Goal: Task Accomplishment & Management: Manage account settings

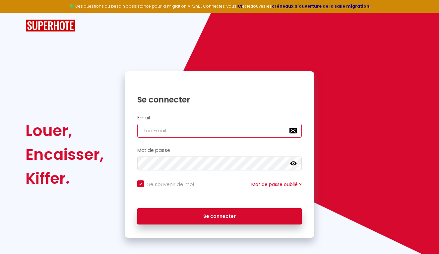
type input "[EMAIL_ADDRESS][DOMAIN_NAME]"
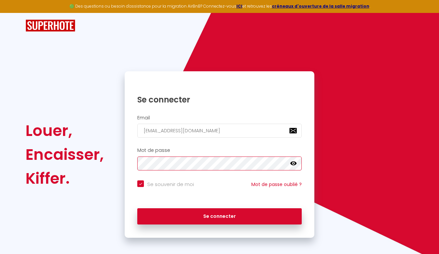
click at [220, 215] on button "Se connecter" at bounding box center [219, 216] width 165 height 17
checkbox input "true"
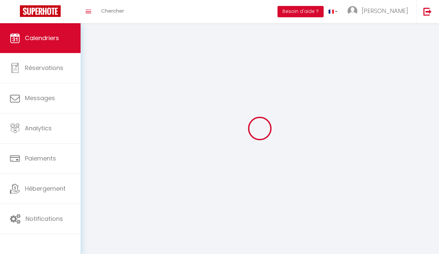
select select
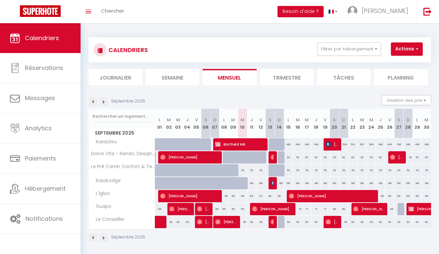
click at [272, 186] on span "[PERSON_NAME]" at bounding box center [272, 183] width 3 height 13
select select "OK"
select select "KO"
select select "0"
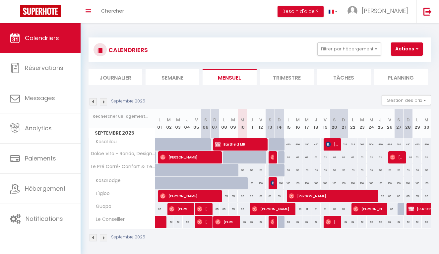
select select "1"
select select
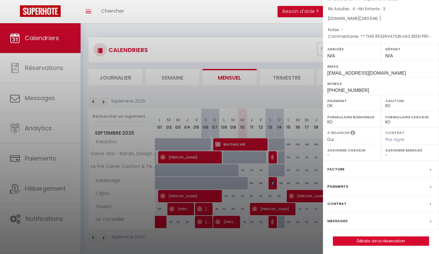
scroll to position [53, 0]
click at [240, 180] on div at bounding box center [219, 127] width 439 height 254
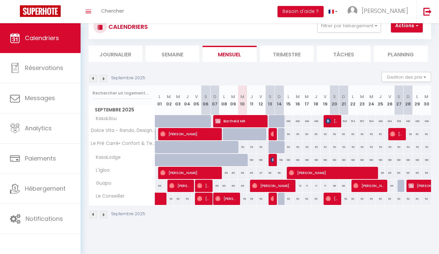
scroll to position [23, 0]
click at [271, 173] on div "69" at bounding box center [270, 173] width 9 height 12
type input "69"
type input "[DATE]"
type input "Dim 14 Septembre 2025"
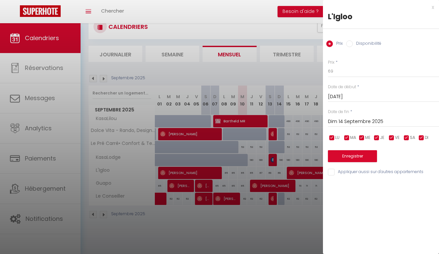
click at [351, 44] on input "Disponibilité" at bounding box center [349, 43] width 7 height 7
radio input "true"
radio input "false"
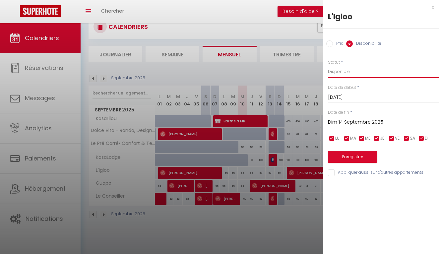
select select "0"
click at [352, 159] on button "Enregistrer" at bounding box center [352, 157] width 49 height 12
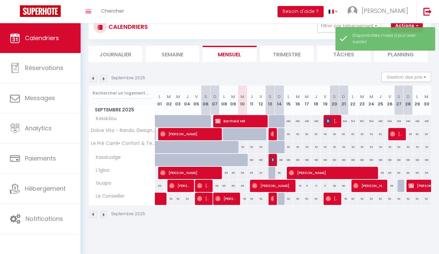
click at [263, 160] on div "180" at bounding box center [260, 160] width 9 height 12
select select "1"
type input "Ven 12 Septembre 2025"
type input "[DATE]"
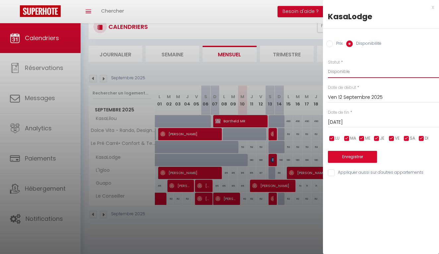
select select "0"
click at [350, 158] on button "Enregistrer" at bounding box center [352, 157] width 49 height 12
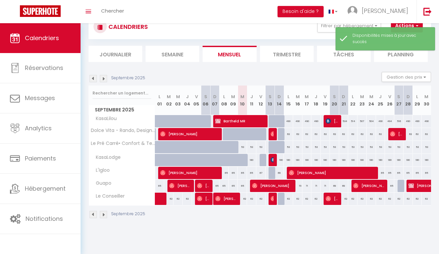
click at [279, 161] on div "180" at bounding box center [279, 160] width 9 height 12
select select "1"
type input "Dim 14 Septembre 2025"
type input "Lun 15 Septembre 2025"
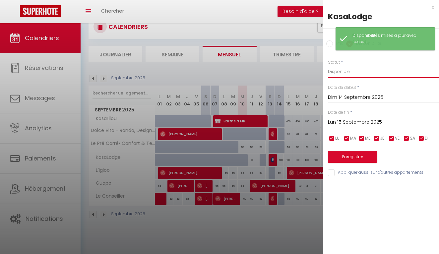
select select "0"
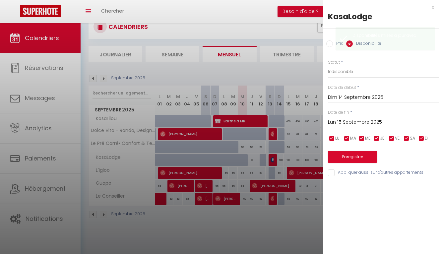
click at [352, 157] on button "Enregistrer" at bounding box center [352, 157] width 49 height 12
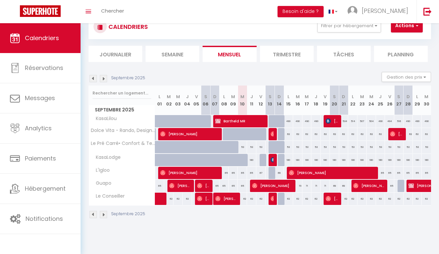
click at [279, 173] on div "69" at bounding box center [279, 173] width 9 height 12
select select "1"
type input "Dim 14 Septembre 2025"
type input "Lun 15 Septembre 2025"
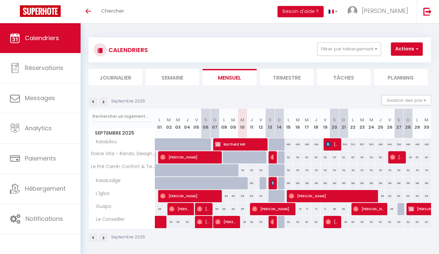
click at [106, 103] on img at bounding box center [103, 101] width 7 height 7
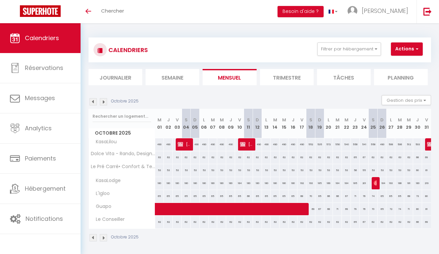
click at [105, 103] on img at bounding box center [103, 101] width 7 height 7
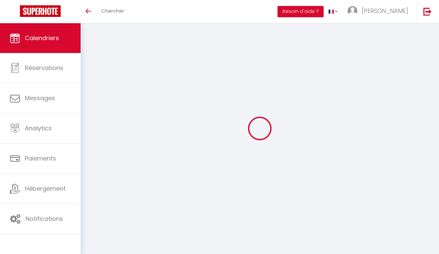
select select
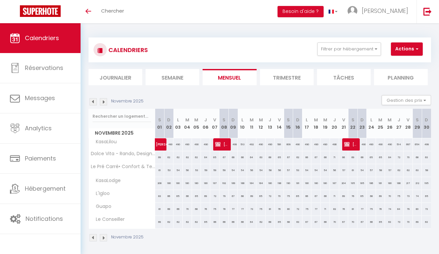
click at [223, 148] on span "Elena Etcheberry" at bounding box center [221, 144] width 12 height 13
select select "OK"
select select "KO"
select select "0"
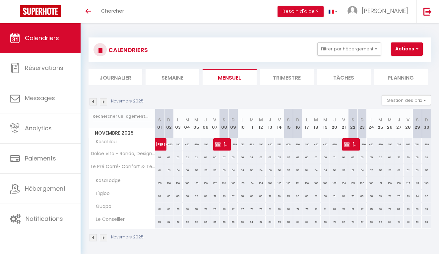
select select "1"
select select
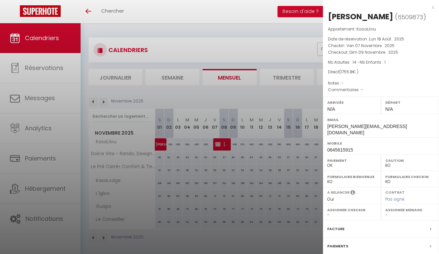
click at [293, 47] on div at bounding box center [219, 127] width 439 height 254
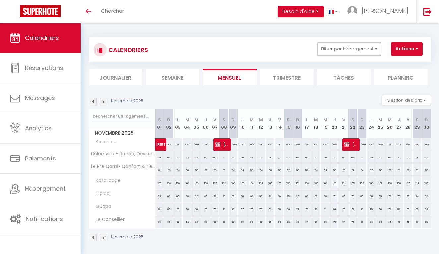
click at [96, 100] on img at bounding box center [93, 101] width 7 height 7
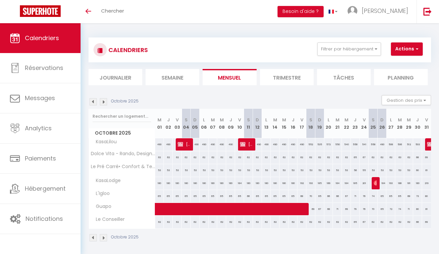
click at [96, 100] on img at bounding box center [93, 101] width 7 height 7
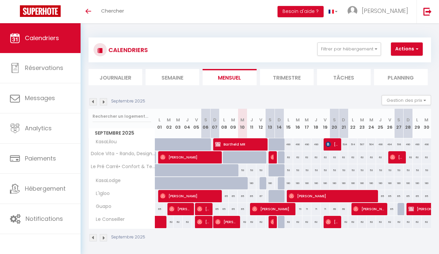
click at [269, 184] on div "180" at bounding box center [270, 183] width 9 height 12
type input "180"
type input "[DATE]"
type input "Dim 14 Septembre 2025"
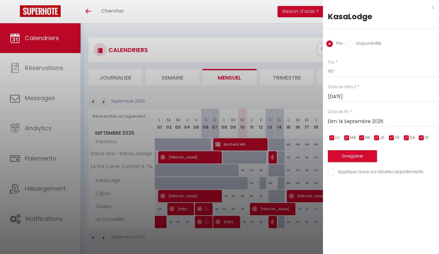
click at [351, 44] on input "Disponibilité" at bounding box center [349, 43] width 7 height 7
radio input "true"
radio input "false"
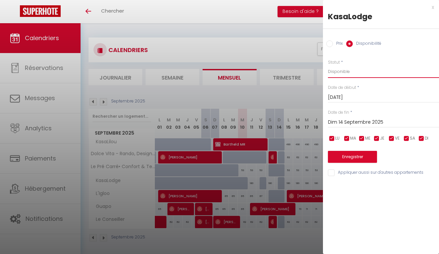
select select "0"
click at [356, 157] on button "Enregistrer" at bounding box center [352, 157] width 49 height 12
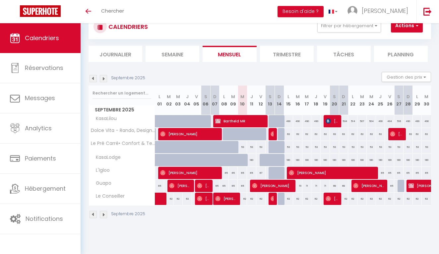
scroll to position [23, 0]
click at [261, 199] on div "62" at bounding box center [260, 199] width 9 height 12
select select "1"
type input "Ven 12 Septembre 2025"
type input "[DATE]"
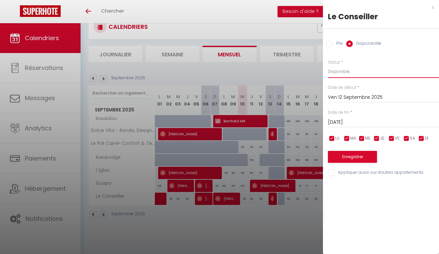
select select "0"
click at [354, 153] on button "Enregistrer" at bounding box center [352, 157] width 49 height 12
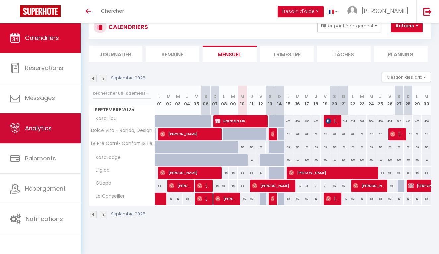
click at [42, 133] on link "Analytics" at bounding box center [40, 128] width 81 height 30
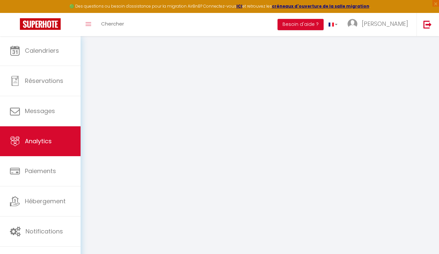
select select "2025"
select select "9"
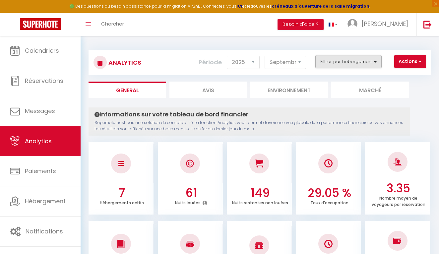
click at [343, 62] on button "Filtrer par hébergement" at bounding box center [349, 61] width 66 height 13
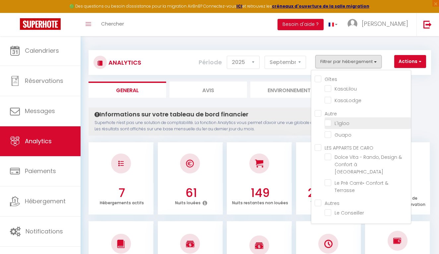
click at [330, 121] on input "checkbox" at bounding box center [368, 122] width 86 height 7
checkbox input "true"
checkbox input "false"
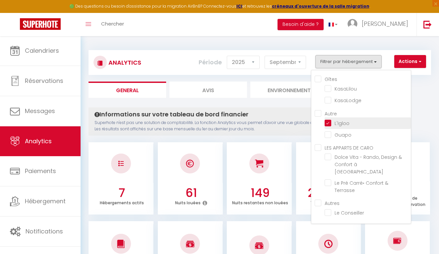
checkbox Saint-Lary "false"
checkbox Terrasse "false"
checkbox Conseiller "false"
checkbox input "false"
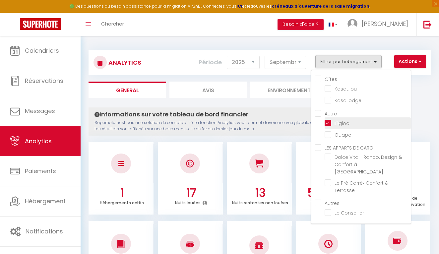
checkbox input "false"
checkbox Saint-Lary "false"
checkbox Terrasse "false"
checkbox Conseiller "false"
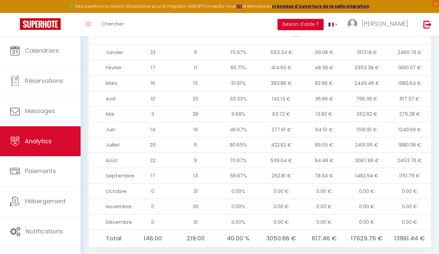
scroll to position [700, 0]
